Goal: Entertainment & Leisure: Consume media (video, audio)

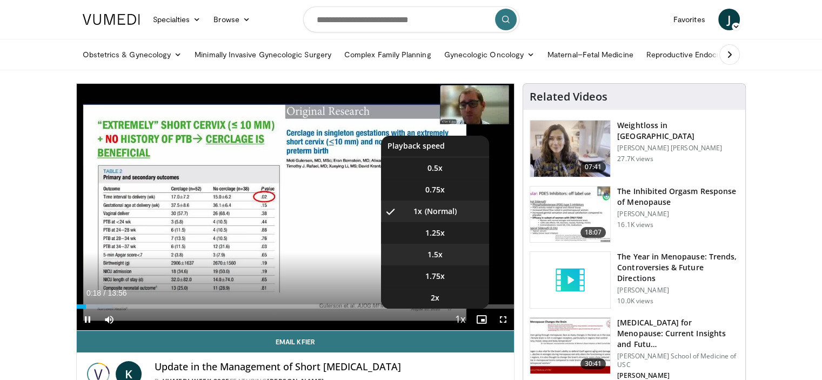
click at [430, 252] on span "1.5x" at bounding box center [434, 254] width 15 height 11
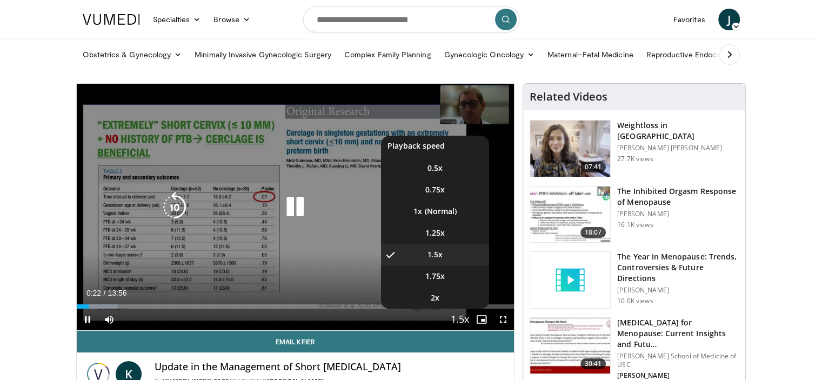
click at [459, 320] on span "Video Player" at bounding box center [459, 320] width 15 height 22
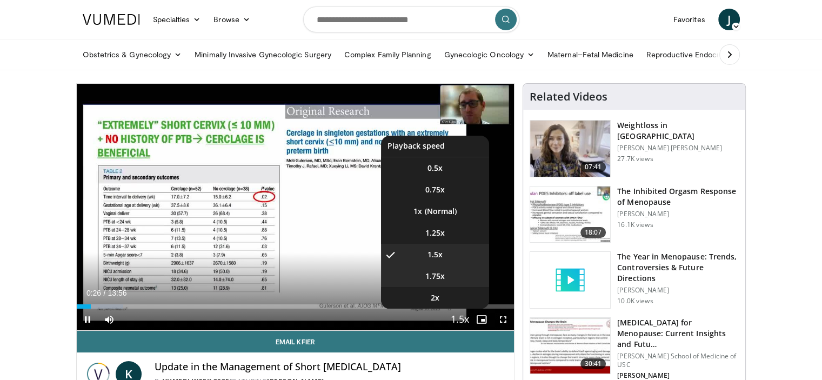
click at [441, 277] on span "1.75x" at bounding box center [434, 276] width 19 height 11
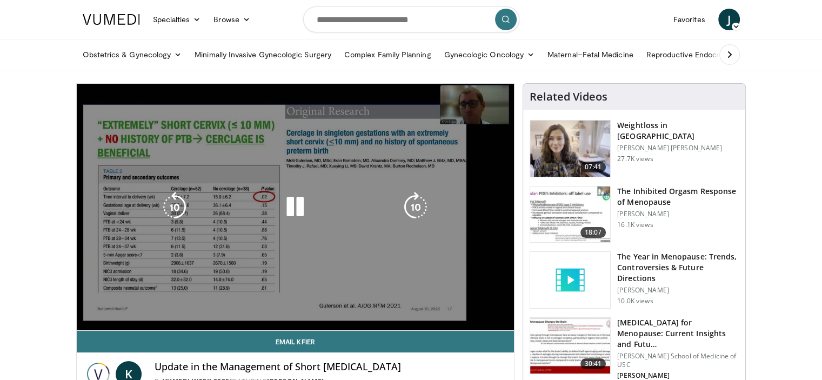
click at [252, 283] on div "10 seconds Tap to unmute" at bounding box center [296, 207] width 438 height 246
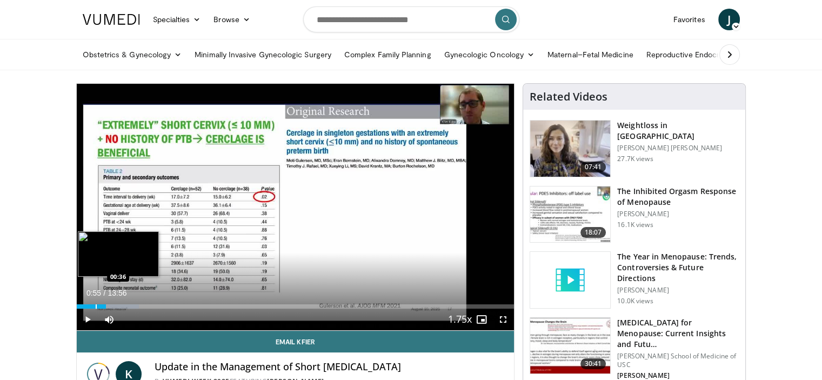
click at [96, 305] on div "Progress Bar" at bounding box center [96, 306] width 1 height 4
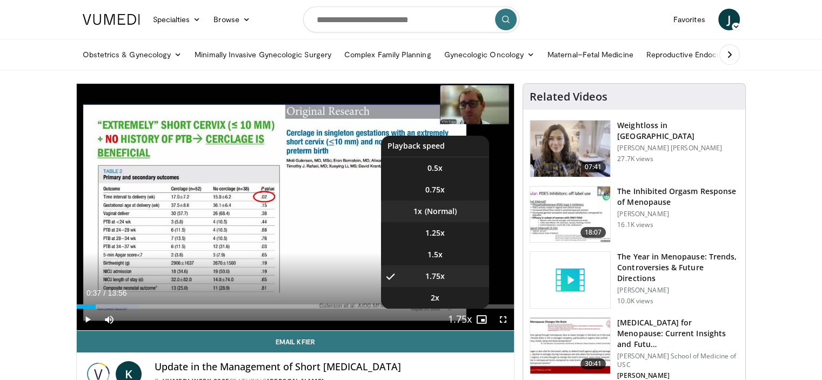
click at [434, 209] on li "1x" at bounding box center [435, 211] width 108 height 22
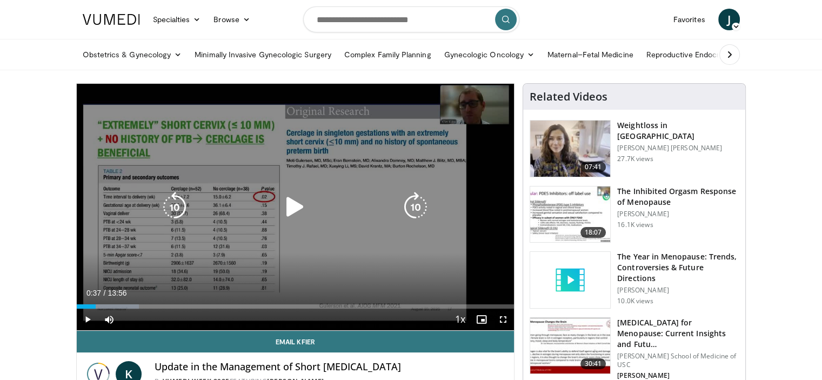
click at [295, 212] on icon "Video Player" at bounding box center [295, 207] width 30 height 30
click at [298, 207] on div "10 seconds Tap to unmute" at bounding box center [296, 207] width 438 height 246
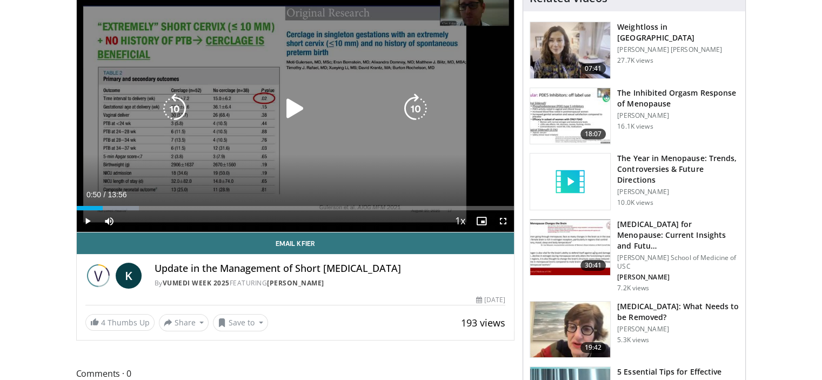
scroll to position [108, 0]
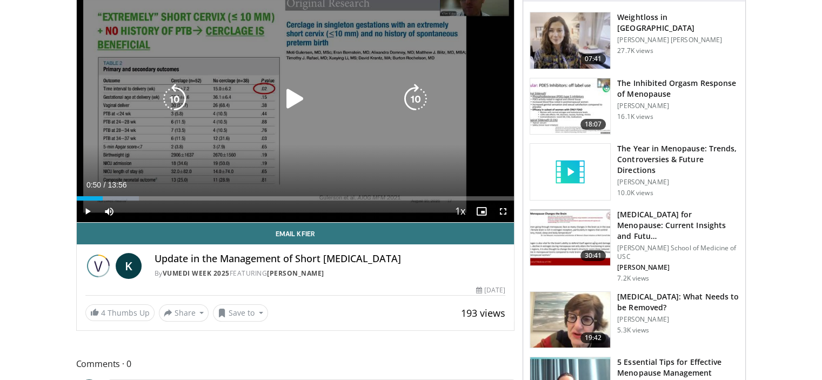
click at [292, 101] on icon "Video Player" at bounding box center [295, 99] width 30 height 30
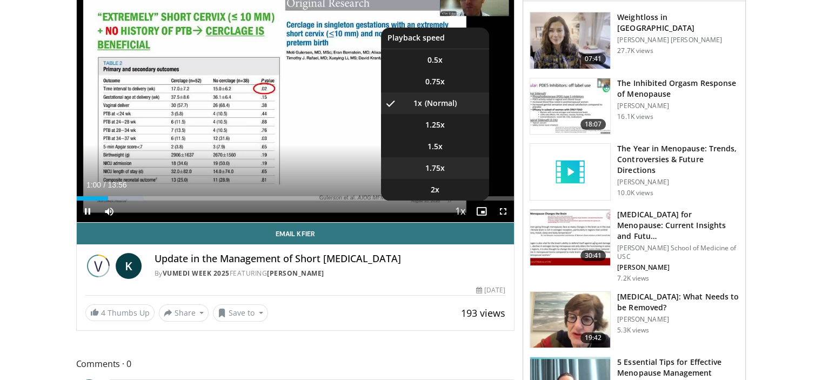
click at [430, 169] on span "1.75x" at bounding box center [434, 168] width 19 height 11
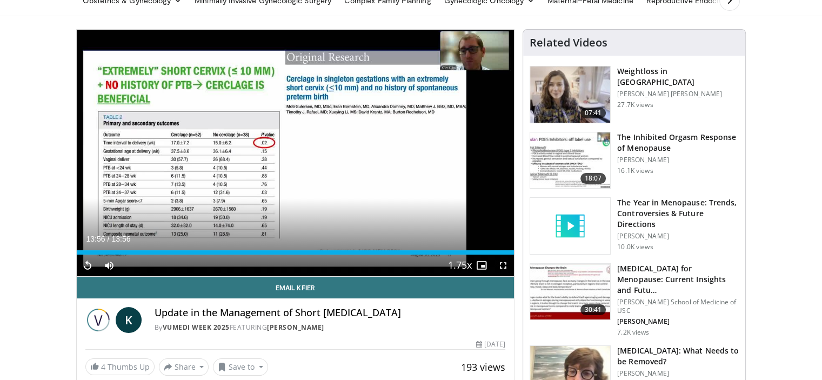
scroll to position [0, 0]
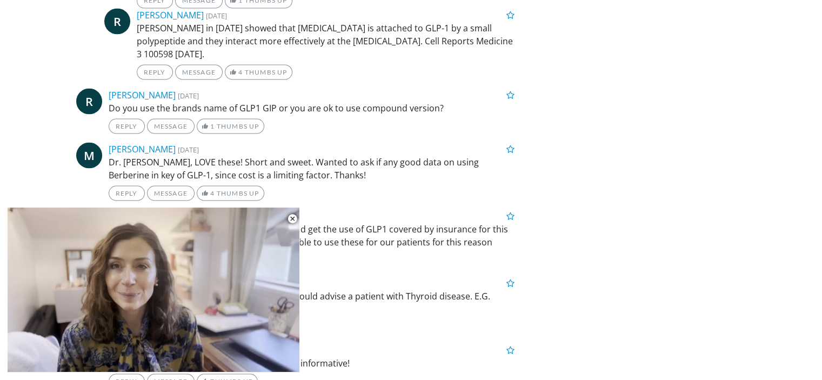
scroll to position [2167, 0]
